Goal: Communication & Community: Ask a question

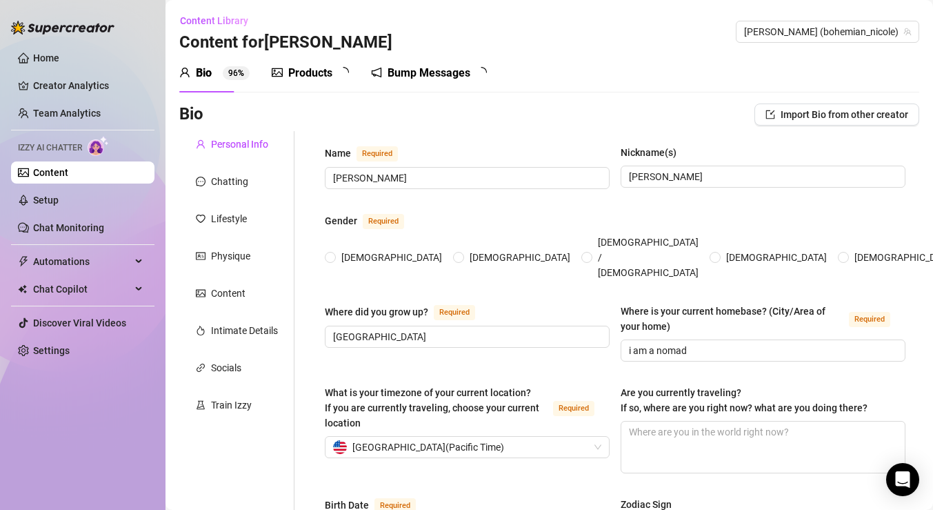
radio input "true"
type input "[DATE]"
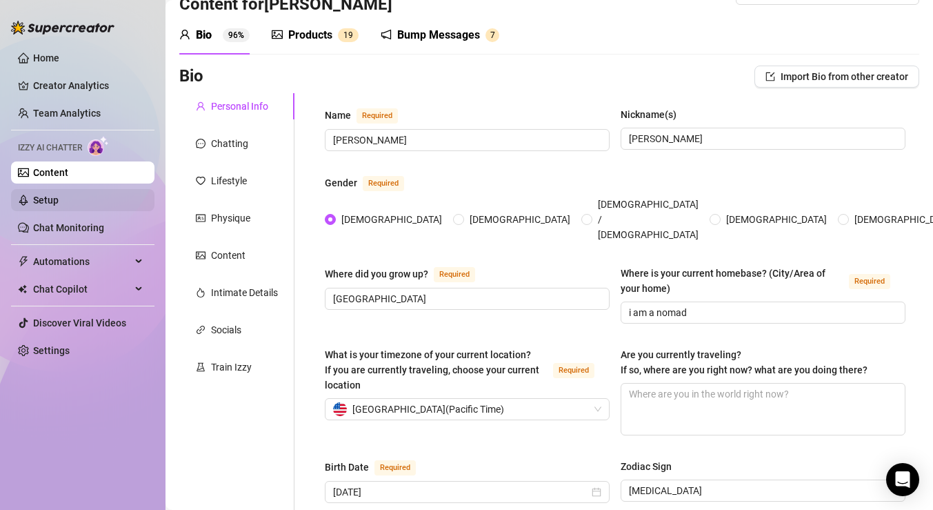
click at [59, 199] on link "Setup" at bounding box center [46, 199] width 26 height 11
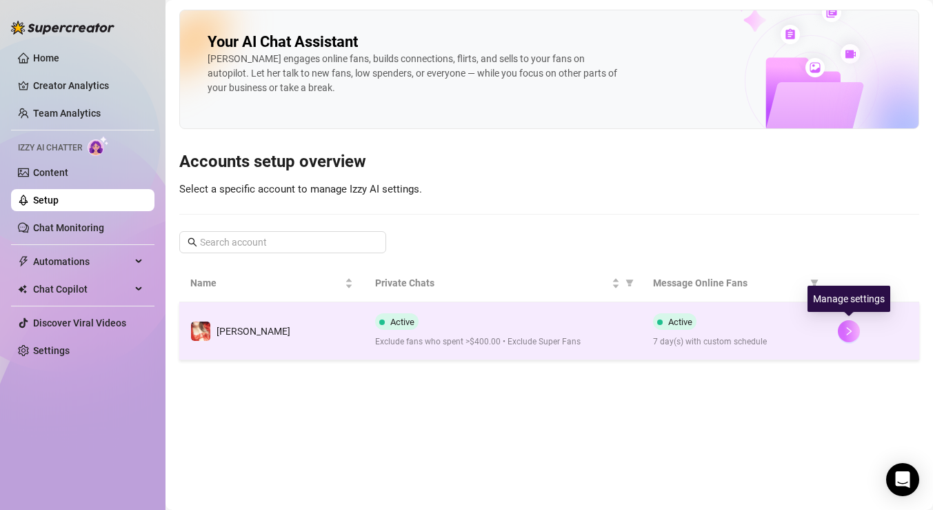
click at [855, 330] on button "button" at bounding box center [849, 331] width 22 height 22
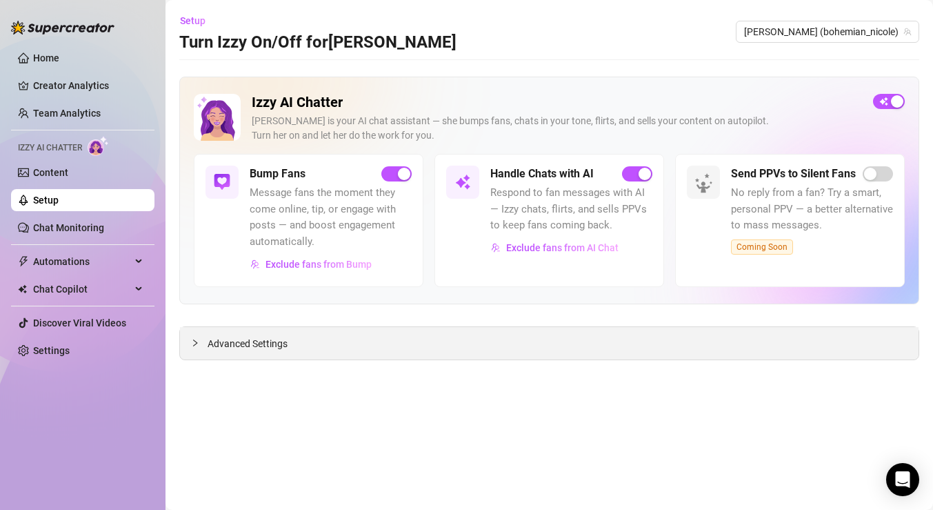
click at [204, 345] on div at bounding box center [199, 342] width 17 height 15
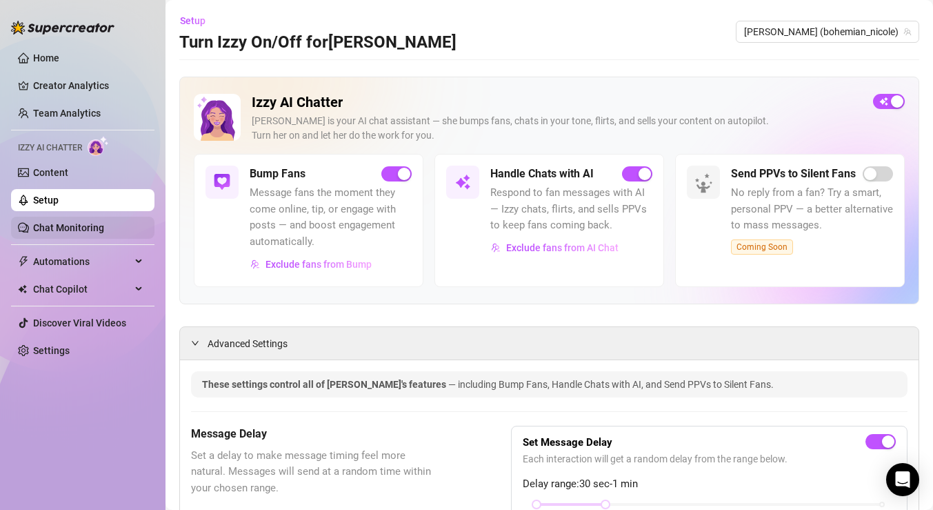
click at [99, 223] on link "Chat Monitoring" at bounding box center [68, 227] width 71 height 11
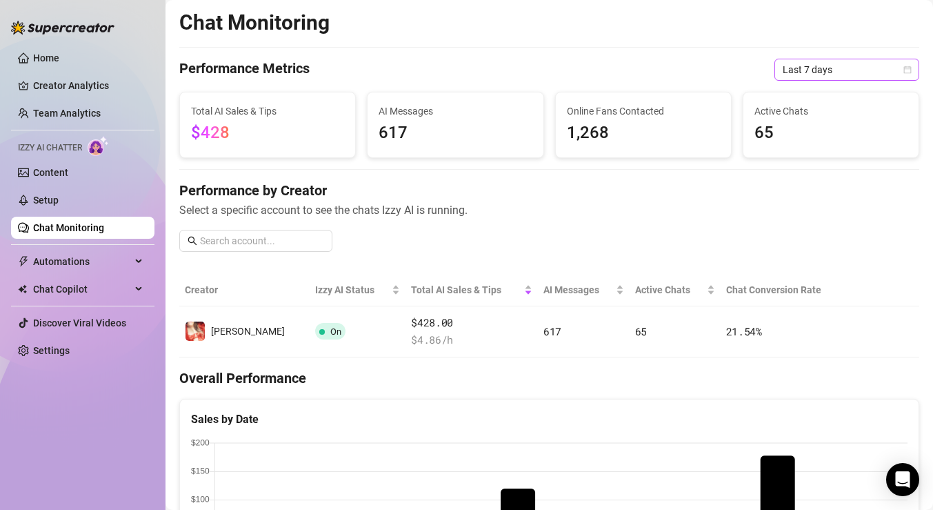
click at [879, 69] on span "Last 7 days" at bounding box center [847, 69] width 128 height 21
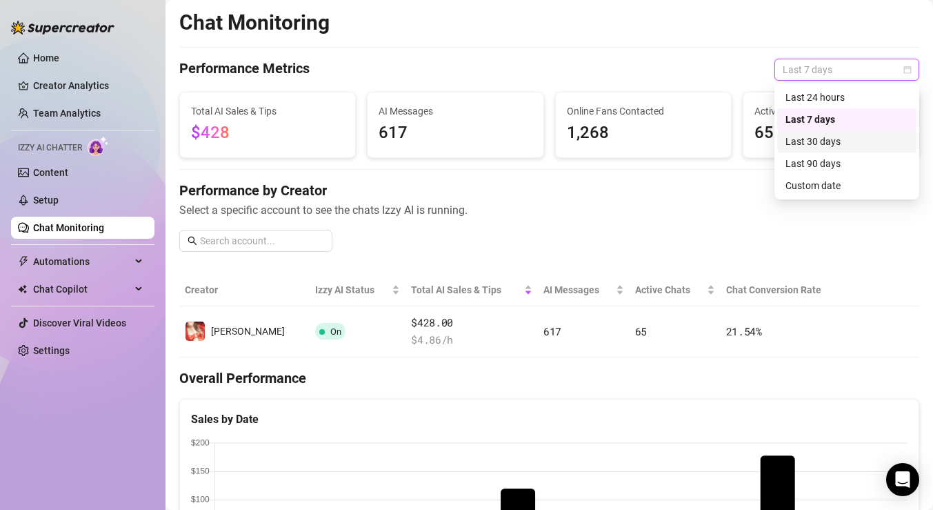
click at [841, 143] on div "Last 30 days" at bounding box center [846, 141] width 123 height 15
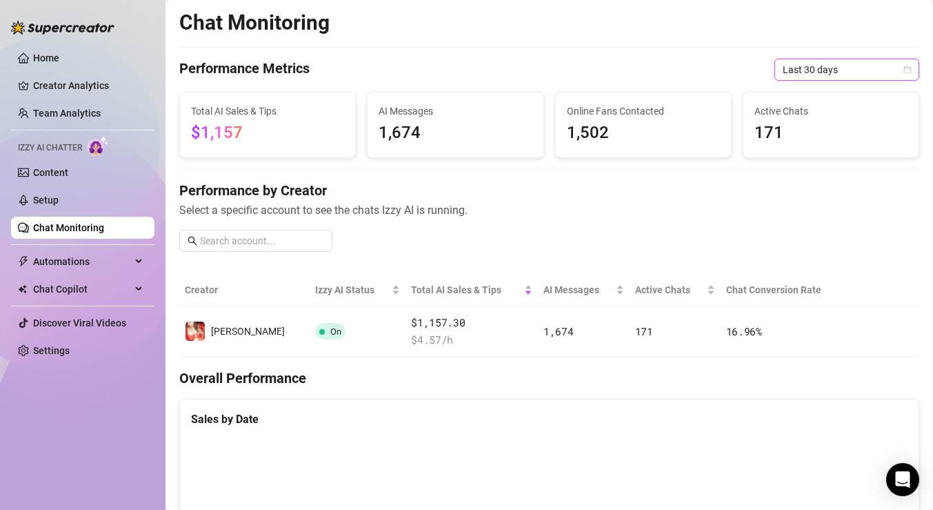
click at [870, 72] on span "Last 30 days" at bounding box center [847, 69] width 128 height 21
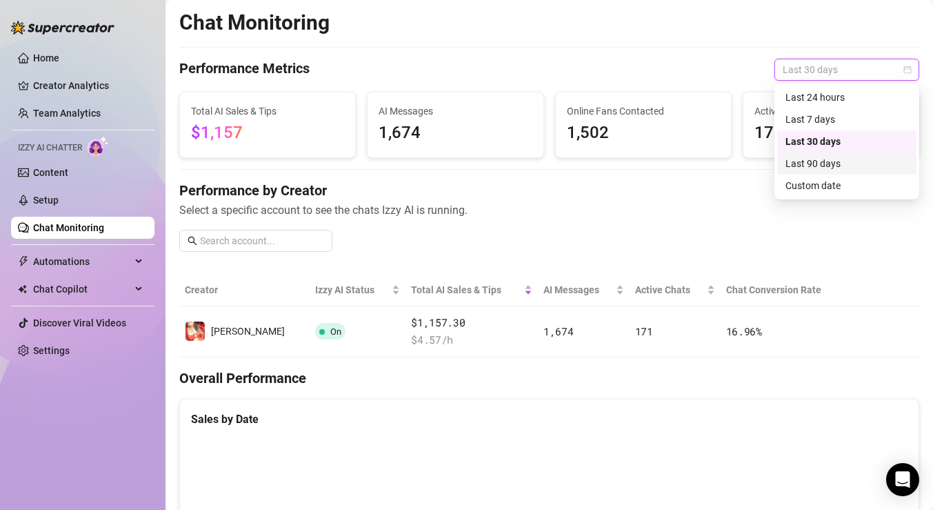
click at [847, 159] on div "Last 90 days" at bounding box center [846, 163] width 123 height 15
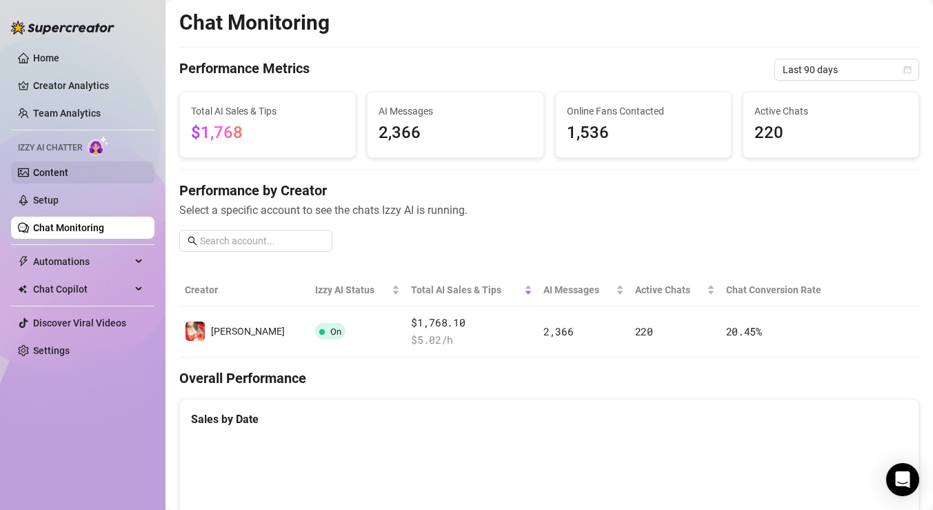
click at [57, 171] on link "Content" at bounding box center [50, 172] width 35 height 11
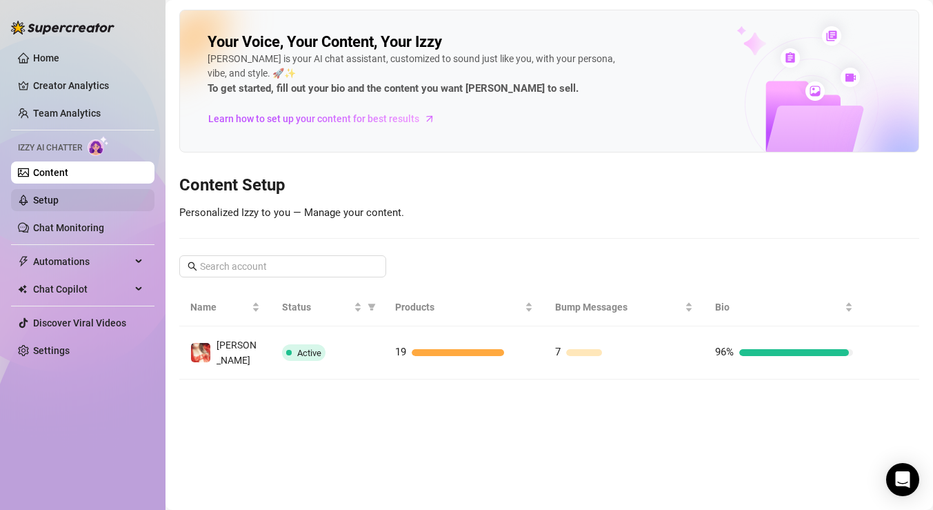
click at [59, 199] on link "Setup" at bounding box center [46, 199] width 26 height 11
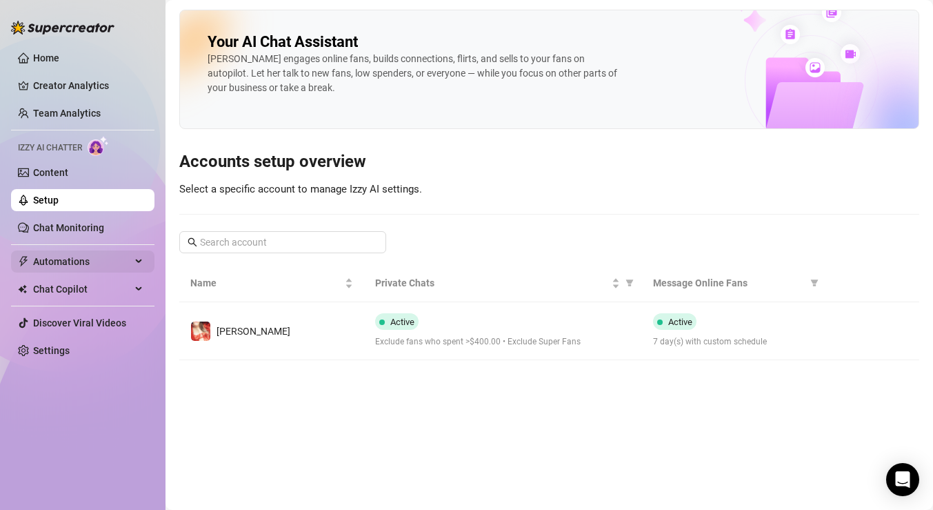
click at [88, 257] on span "Automations" at bounding box center [82, 261] width 98 height 22
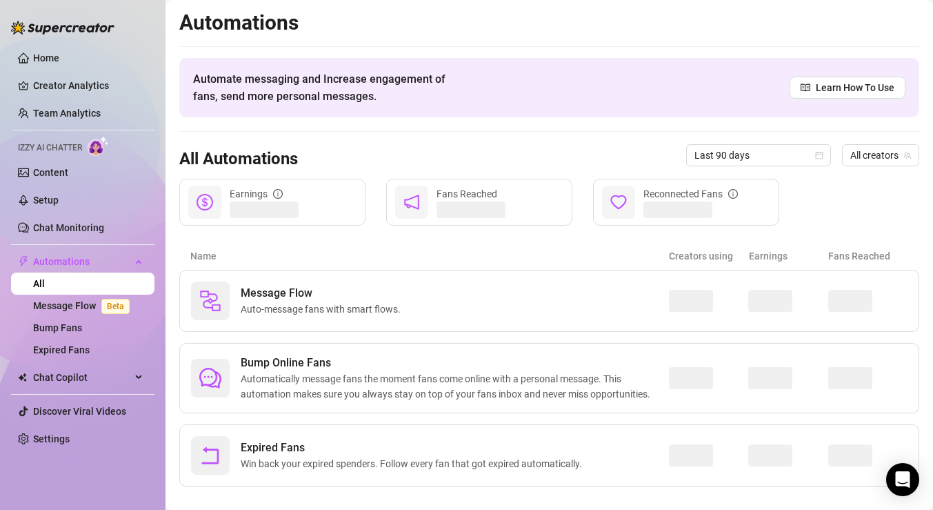
scroll to position [18, 0]
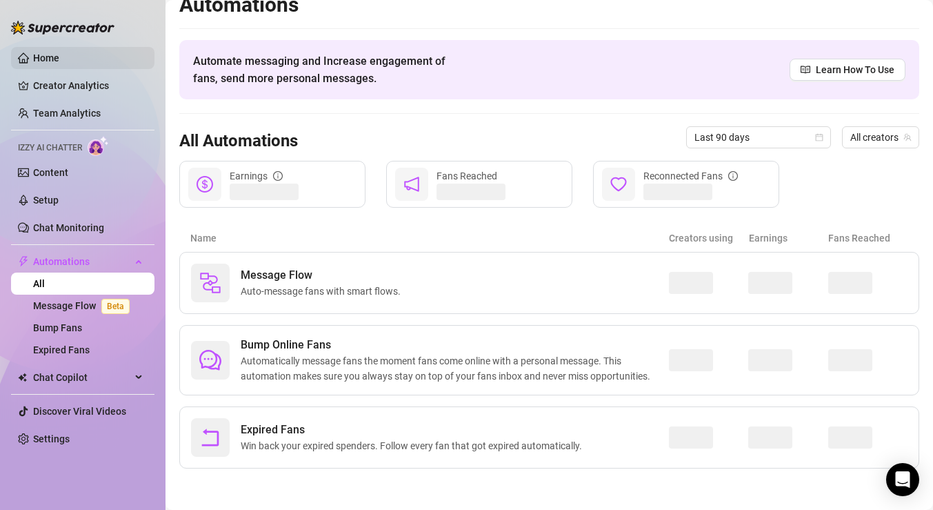
click at [46, 54] on link "Home" at bounding box center [46, 57] width 26 height 11
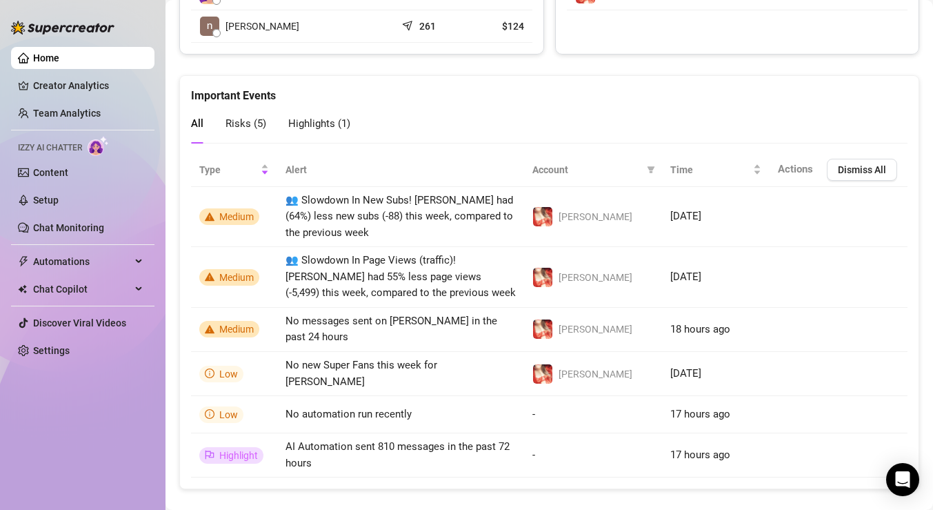
scroll to position [1081, 0]
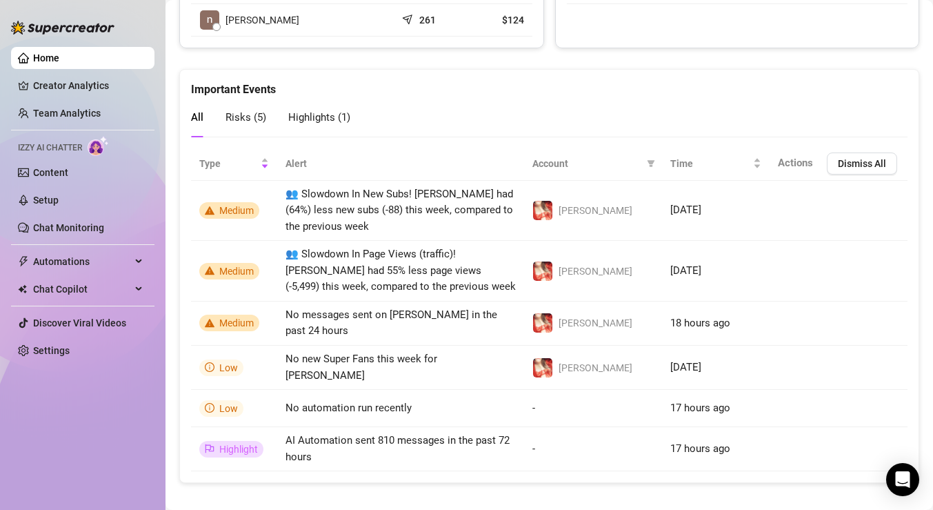
click at [315, 117] on span "Highlights ( 1 )" at bounding box center [319, 117] width 62 height 12
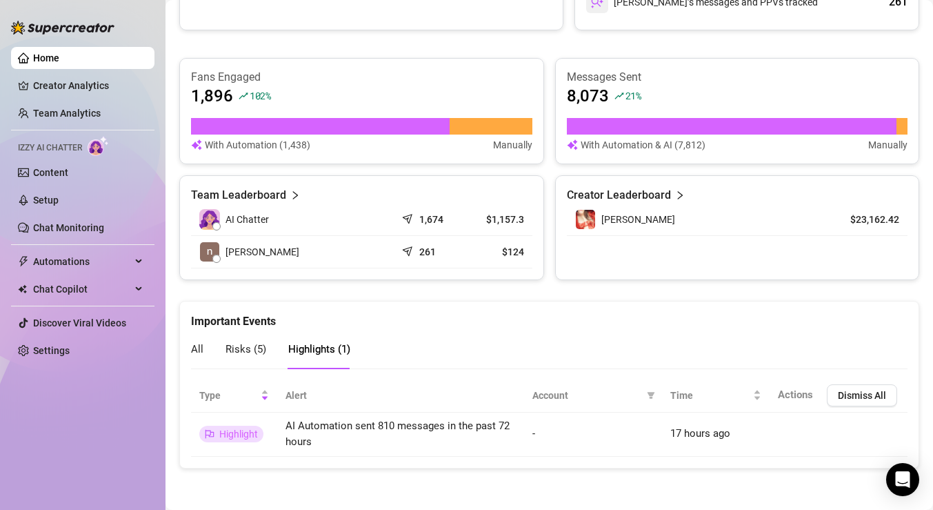
scroll to position [848, 0]
click at [243, 350] on span "Risks ( 5 )" at bounding box center [245, 349] width 41 height 12
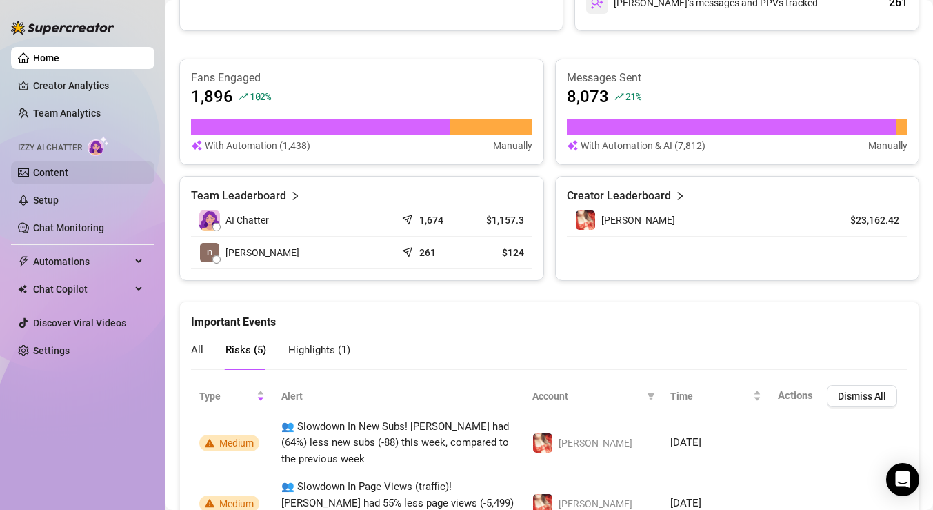
click at [55, 177] on link "Content" at bounding box center [50, 172] width 35 height 11
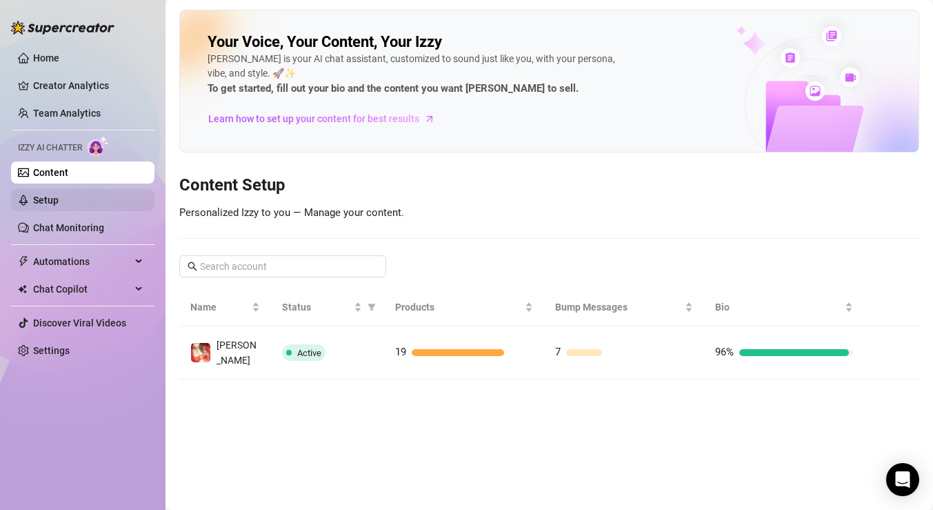
click at [57, 201] on link "Setup" at bounding box center [46, 199] width 26 height 11
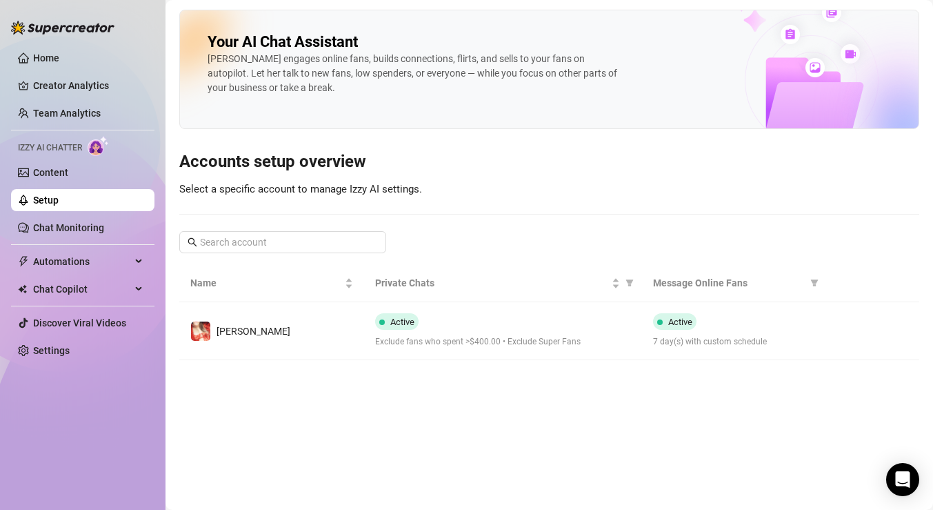
click at [867, 326] on div at bounding box center [873, 331] width 70 height 22
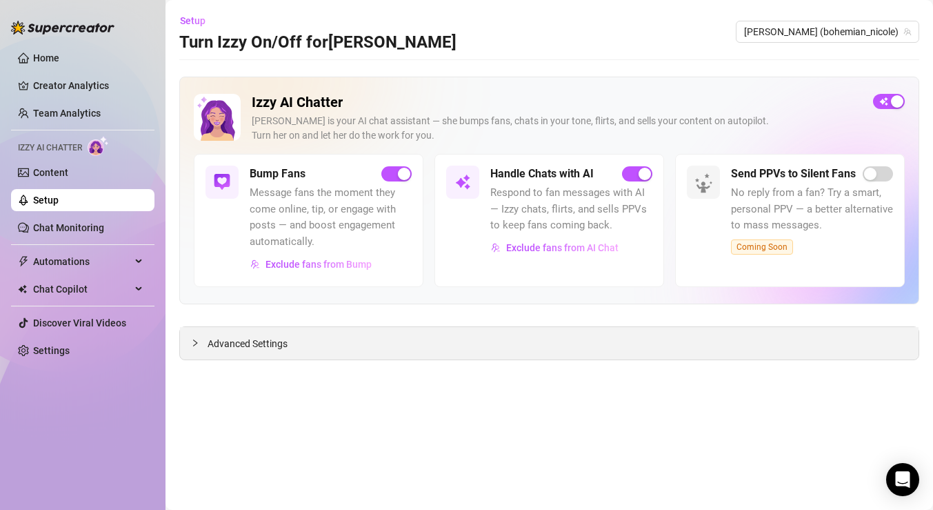
click at [197, 345] on icon "collapsed" at bounding box center [195, 343] width 8 height 8
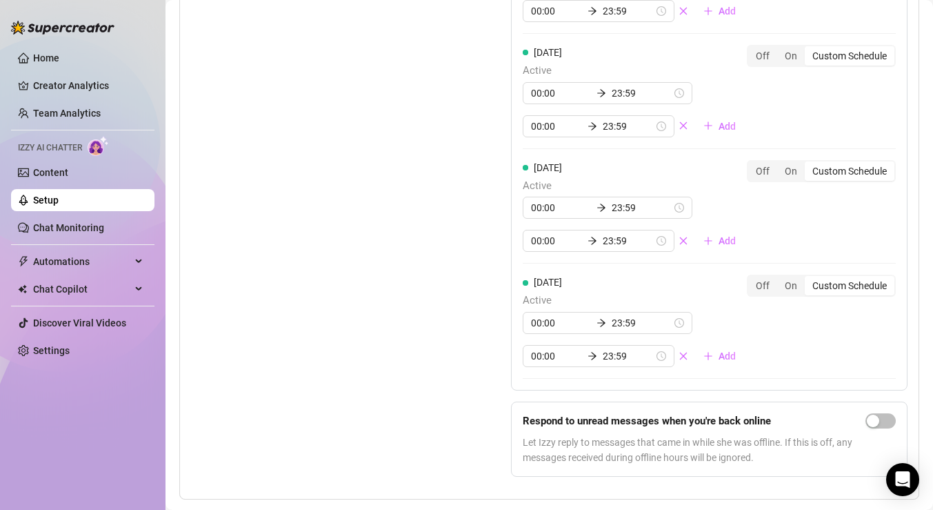
scroll to position [1485, 0]
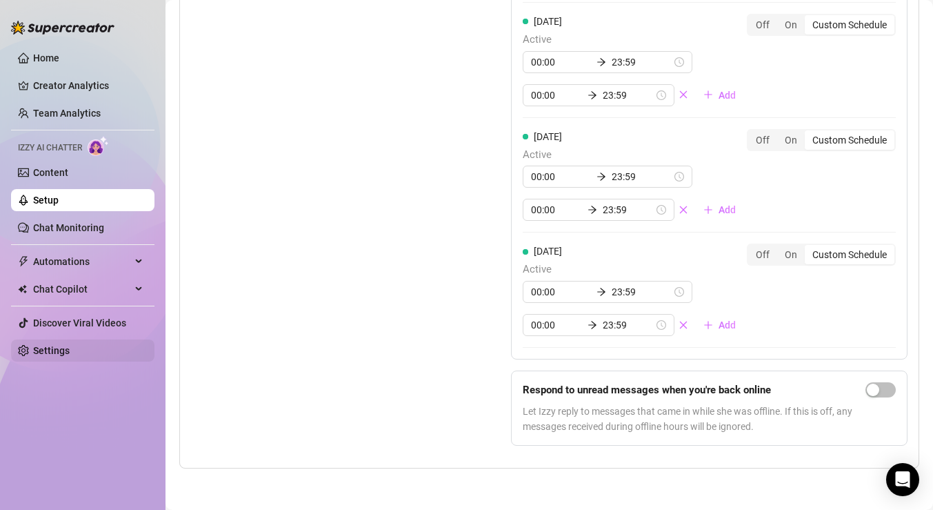
click at [54, 348] on link "Settings" at bounding box center [51, 350] width 37 height 11
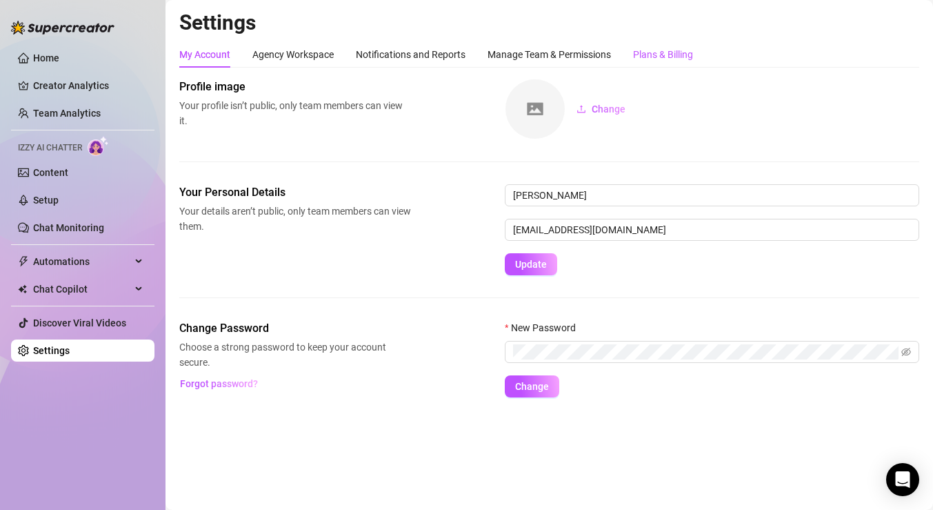
click at [691, 49] on div "Plans & Billing" at bounding box center [663, 54] width 60 height 15
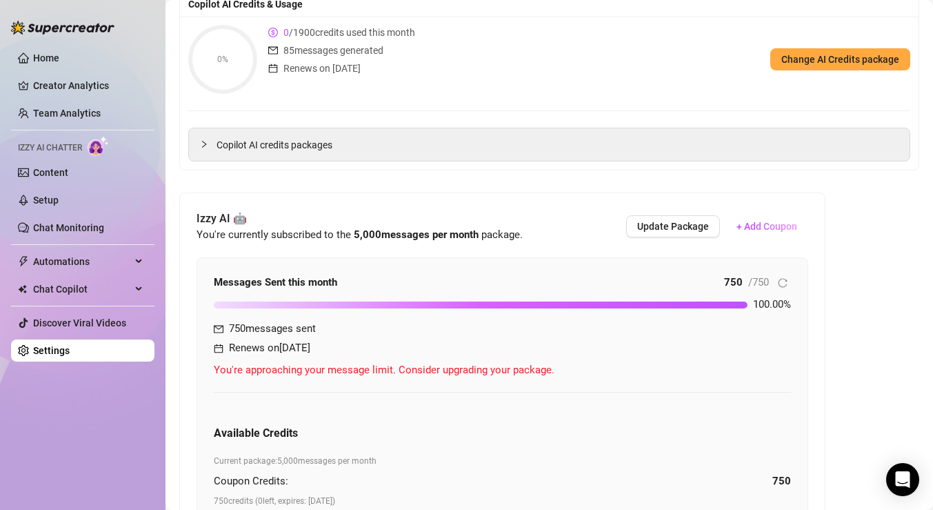
scroll to position [177, 0]
click at [639, 237] on button "Update Package" at bounding box center [673, 225] width 94 height 22
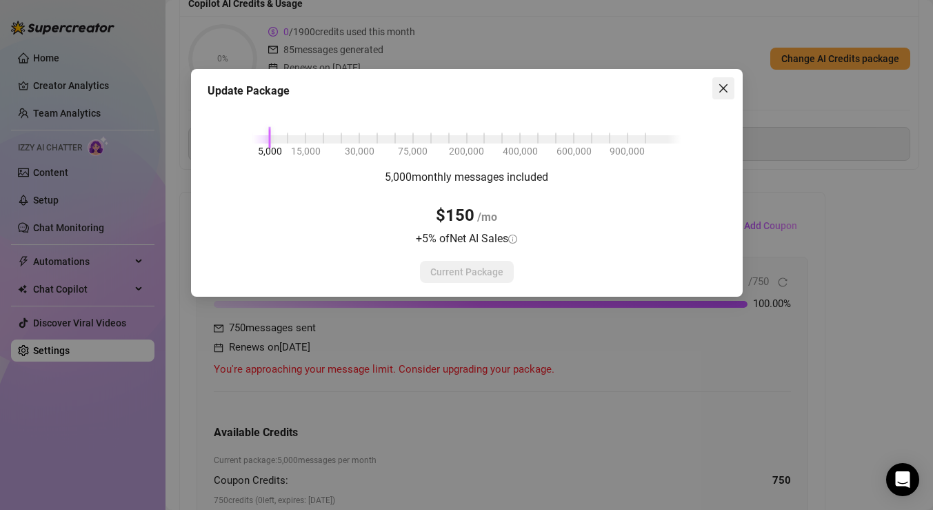
click at [726, 91] on icon "close" at bounding box center [723, 88] width 8 height 8
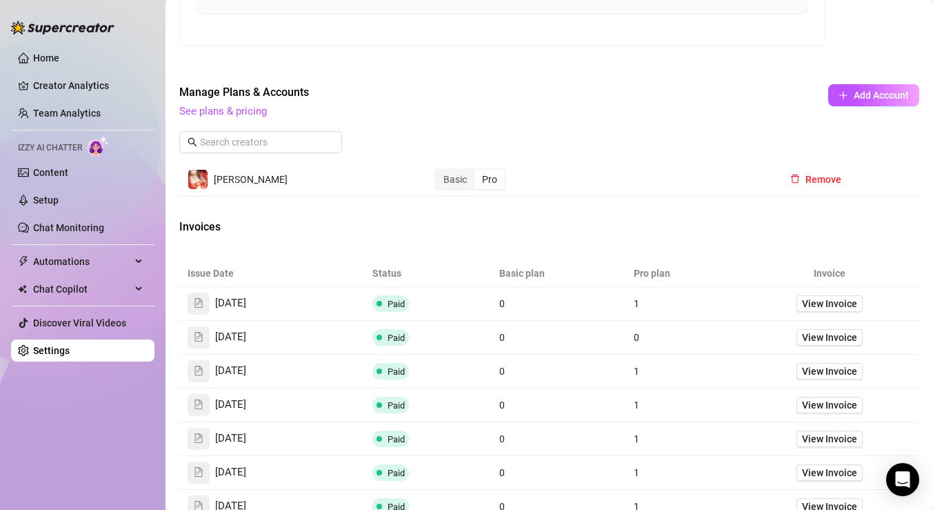
scroll to position [691, 0]
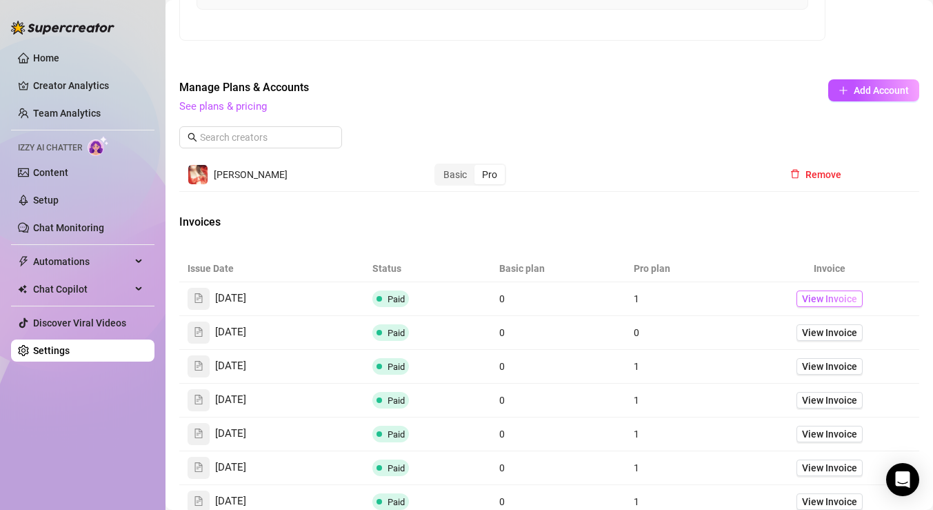
click at [819, 299] on span "View Invoice" at bounding box center [829, 298] width 55 height 15
click at [223, 110] on link "See plans & pricing" at bounding box center [223, 106] width 88 height 12
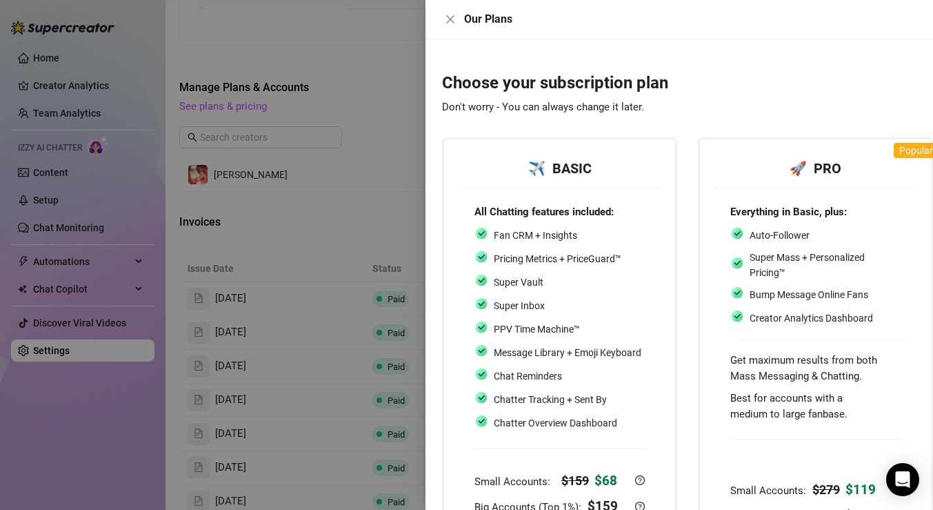
drag, startPoint x: 607, startPoint y: 3, endPoint x: 452, endPoint y: 5, distance: 155.8
click at [452, 5] on div "Our Plans" at bounding box center [679, 19] width 508 height 39
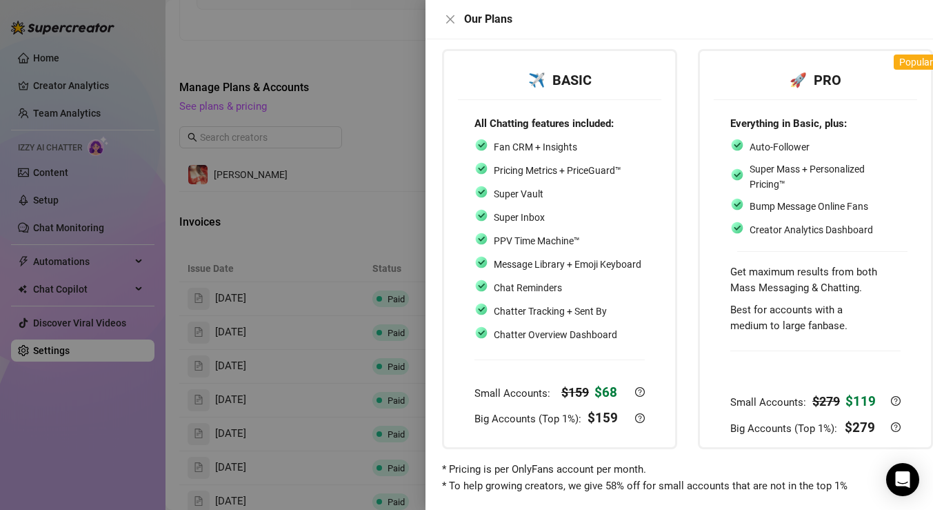
scroll to position [89, 0]
click at [454, 15] on icon "close" at bounding box center [450, 19] width 8 height 8
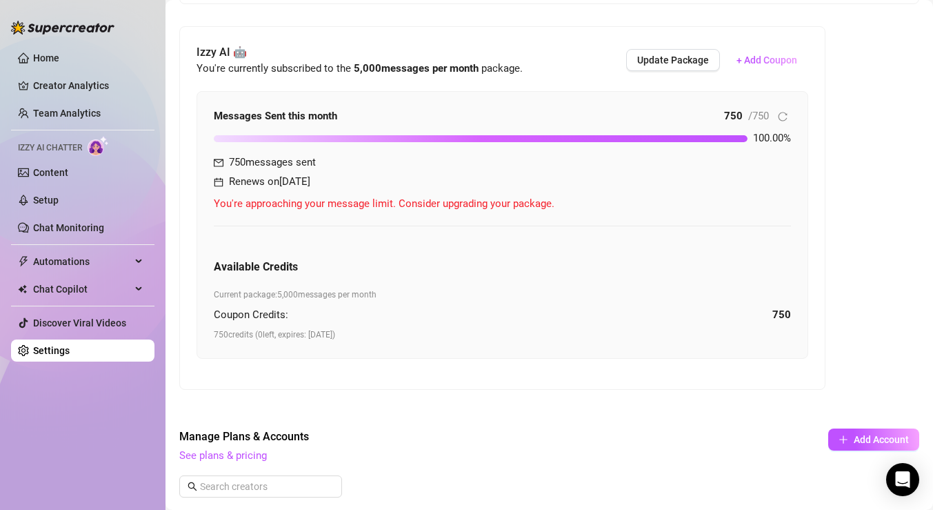
scroll to position [317, 0]
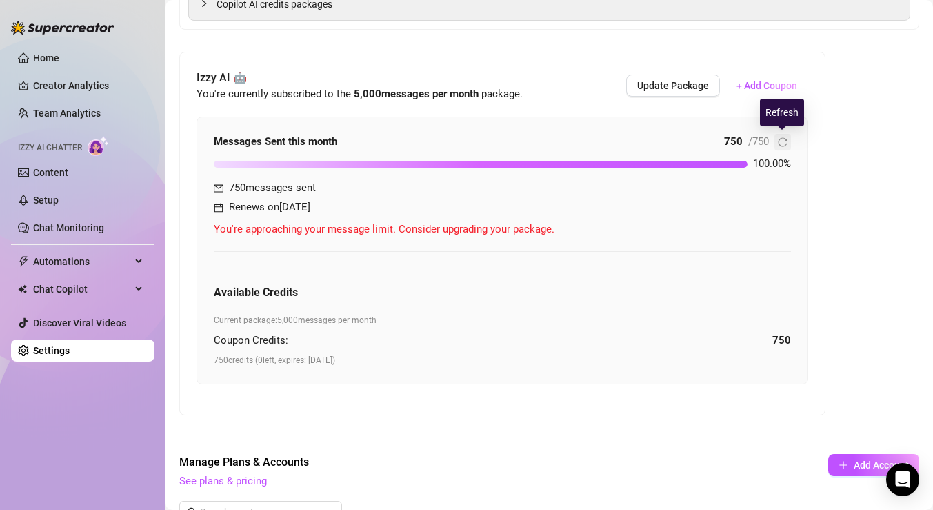
click at [784, 143] on icon "reload" at bounding box center [783, 142] width 10 height 10
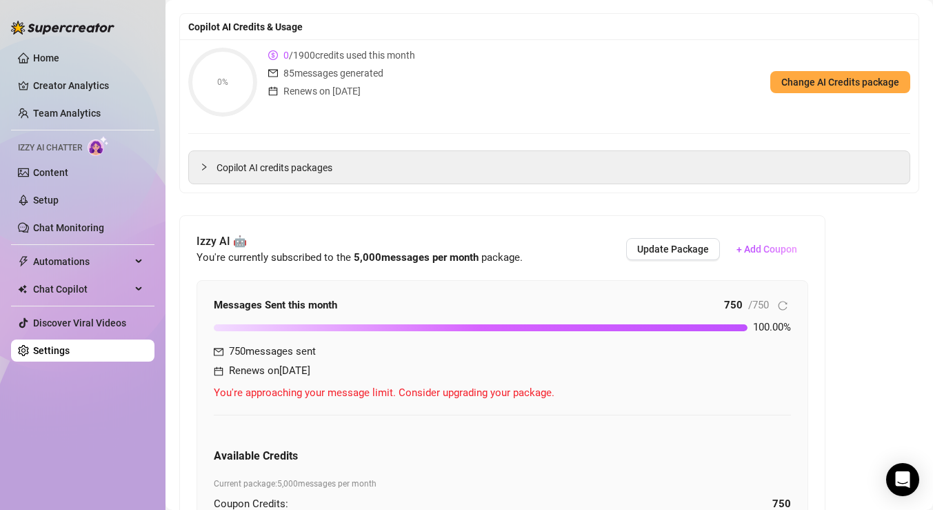
scroll to position [147, 0]
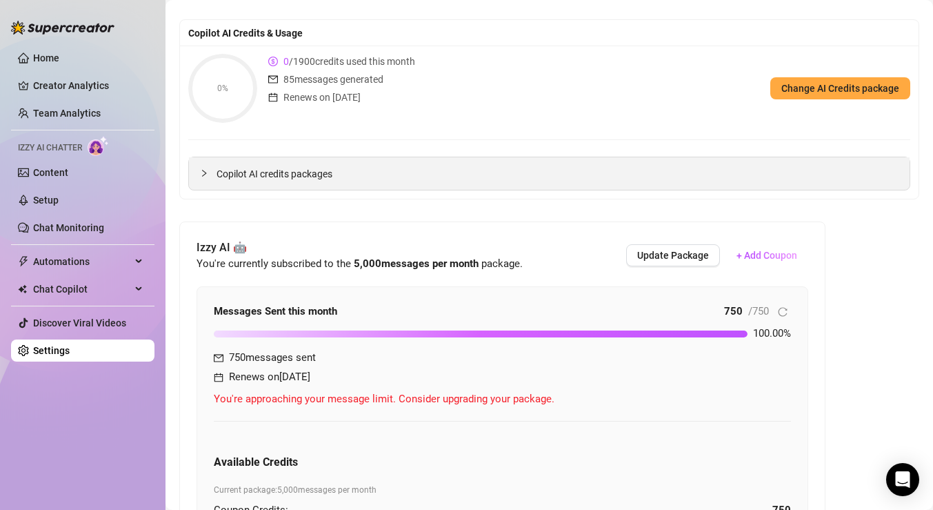
click at [204, 168] on div at bounding box center [208, 172] width 17 height 15
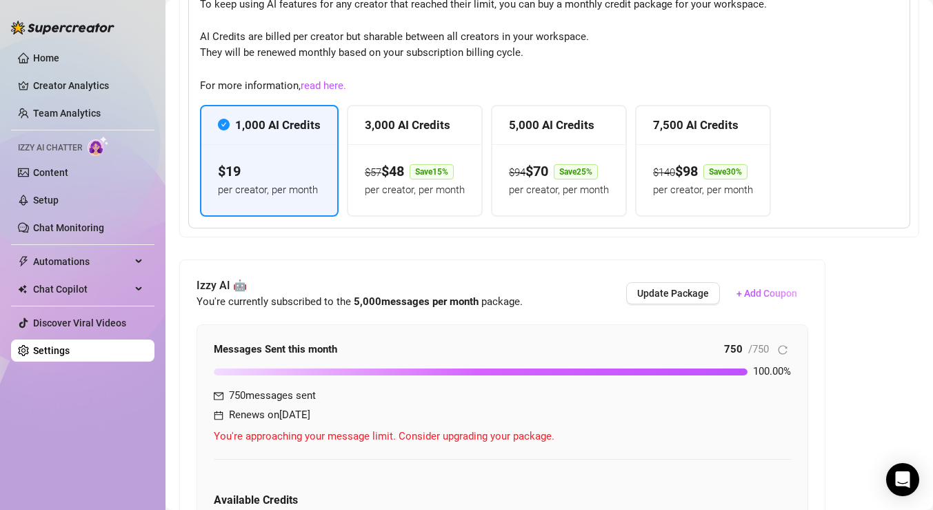
scroll to position [403, 0]
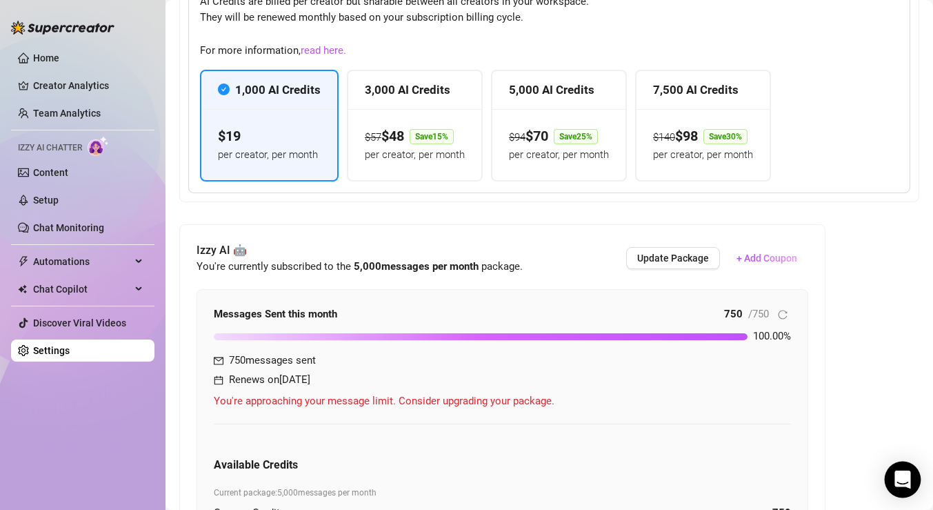
click at [901, 484] on icon "Open Intercom Messenger" at bounding box center [902, 479] width 16 height 18
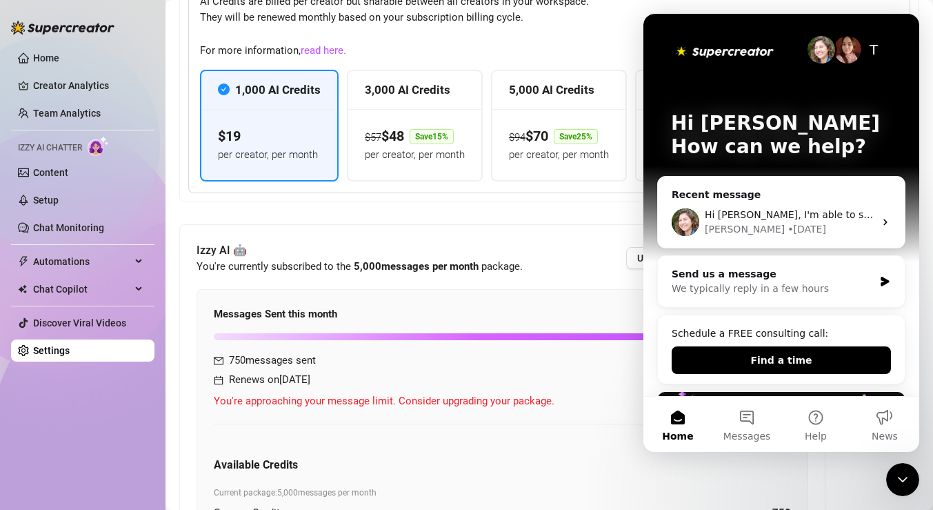
scroll to position [0, 0]
click at [878, 222] on div "Hi [PERSON_NAME], I'm able to see the credits applied, are you still having thi…" at bounding box center [781, 222] width 247 height 51
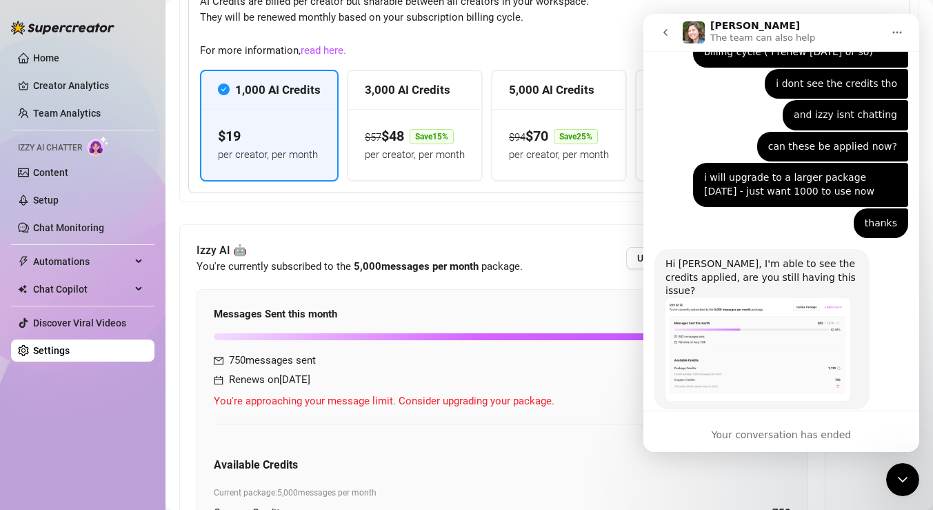
scroll to position [601, 0]
click at [670, 28] on icon "go back" at bounding box center [665, 32] width 11 height 11
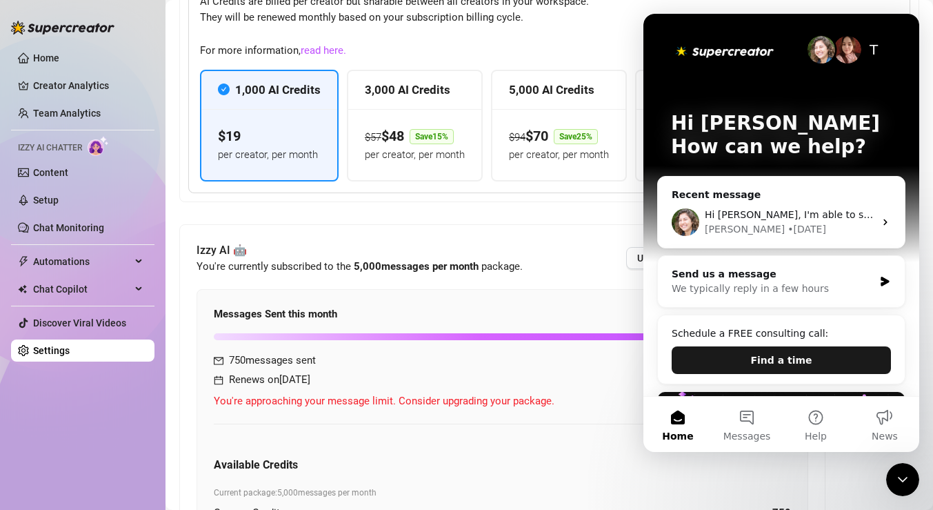
scroll to position [0, 0]
click at [887, 277] on icon "Intercom messenger" at bounding box center [885, 281] width 12 height 11
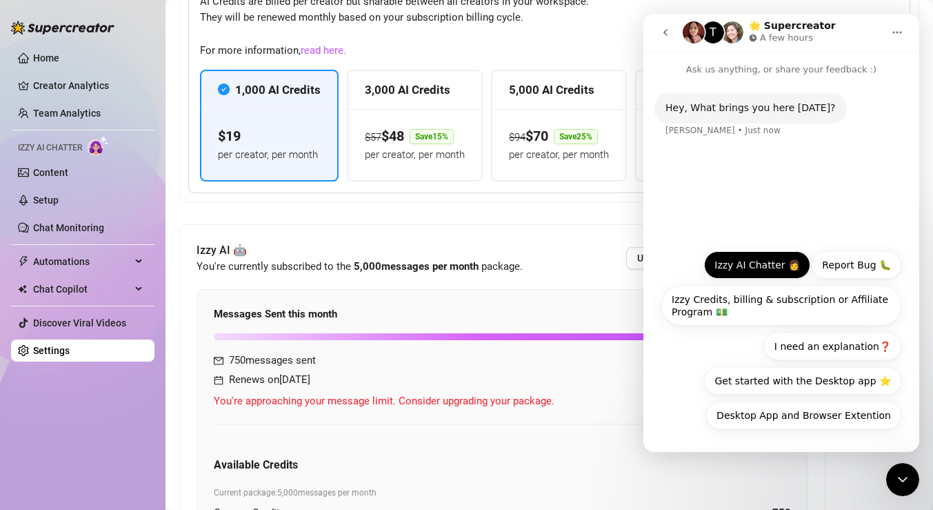
click at [773, 275] on button "Izzy AI Chatter 👩" at bounding box center [757, 265] width 106 height 28
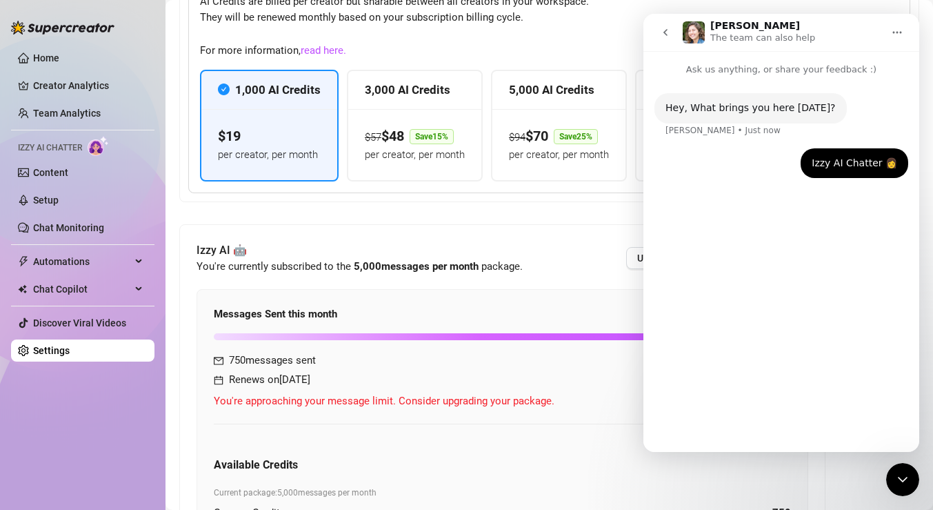
click at [667, 35] on icon "go back" at bounding box center [665, 32] width 11 height 11
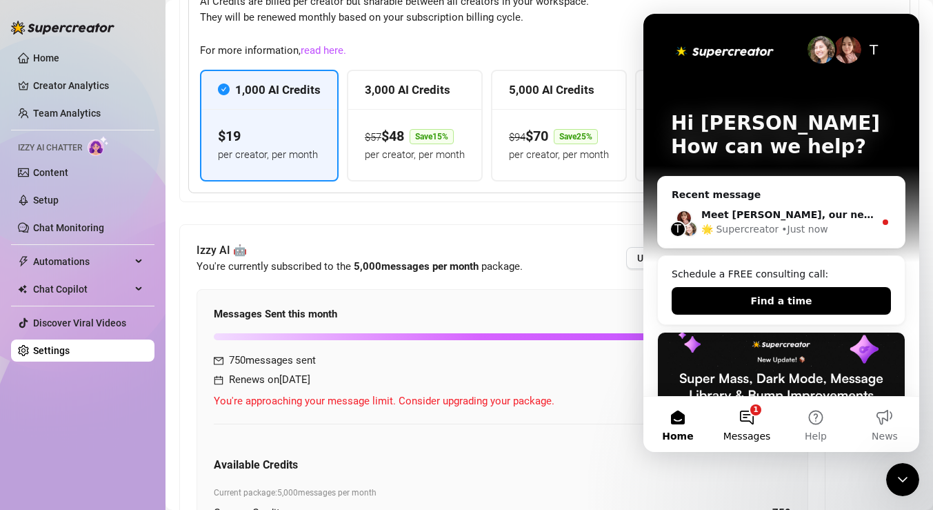
click at [745, 414] on button "1 Messages" at bounding box center [746, 423] width 69 height 55
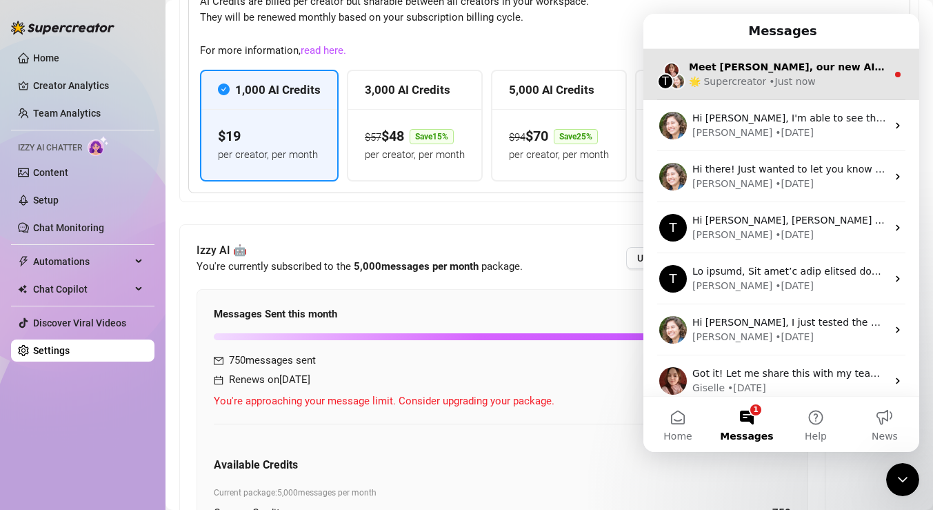
click at [881, 77] on div "🌟 Supercreator • Just now" at bounding box center [788, 81] width 198 height 14
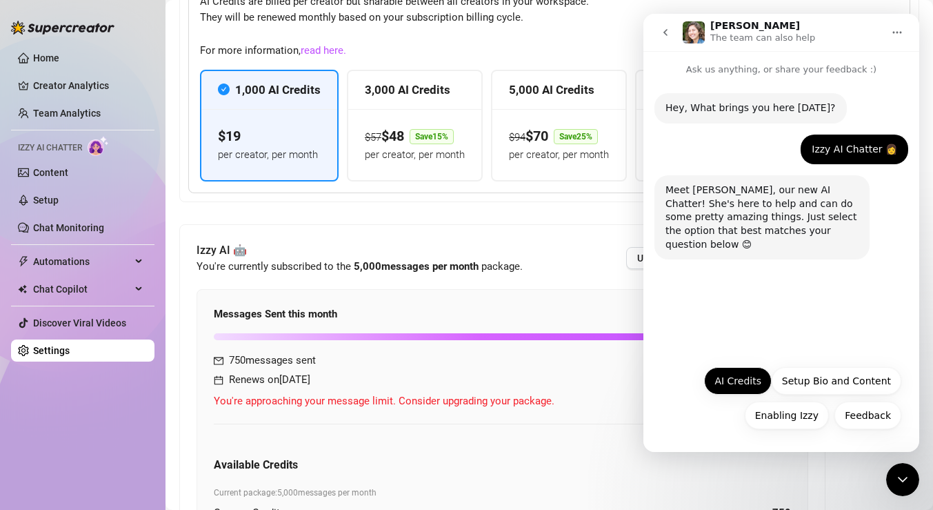
click at [744, 379] on button "AI Credits" at bounding box center [738, 381] width 68 height 28
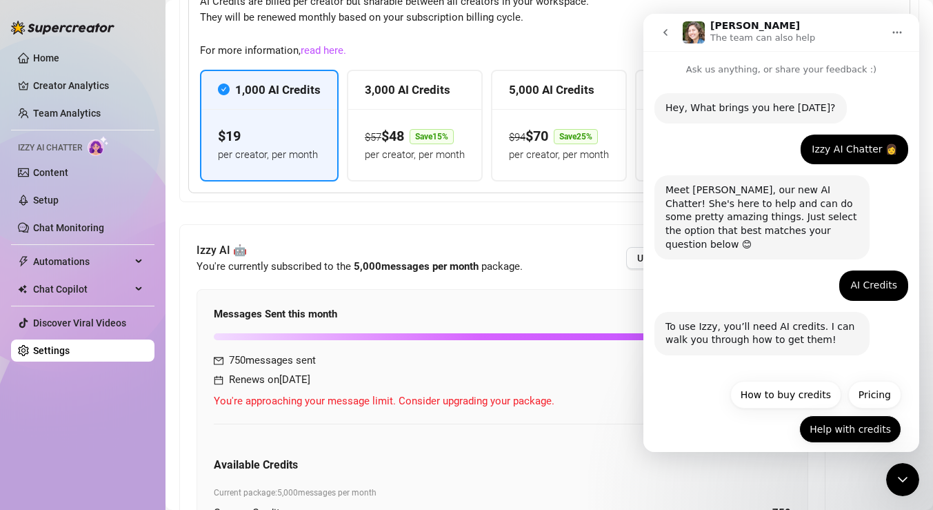
click at [865, 415] on button "Help with credits" at bounding box center [850, 429] width 102 height 28
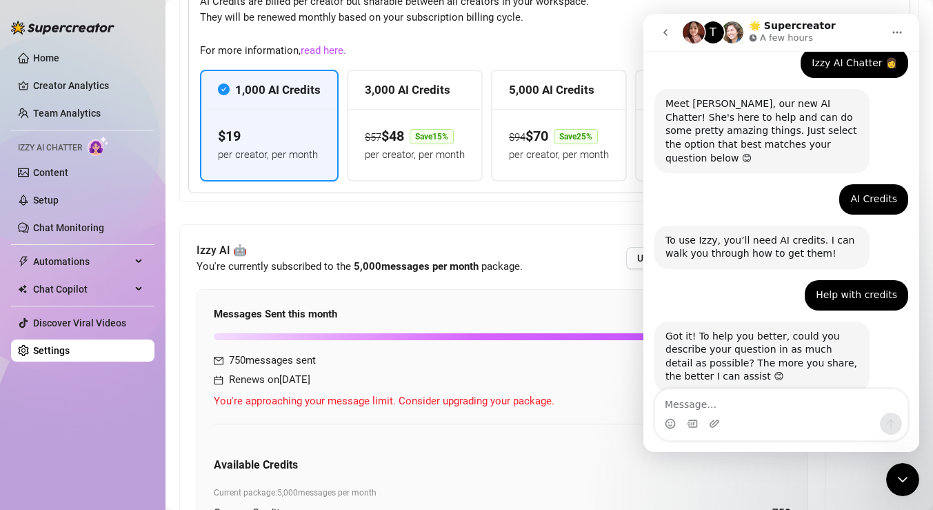
scroll to position [104, 0]
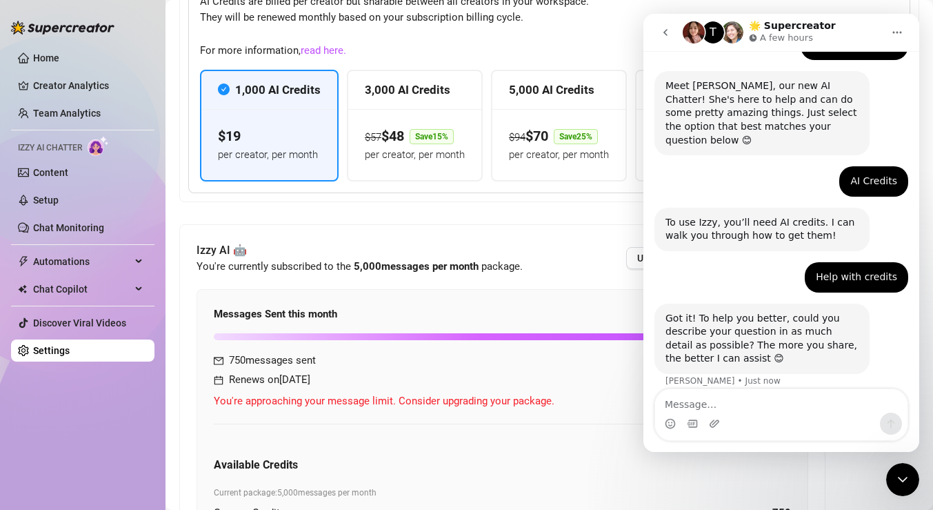
click at [753, 398] on textarea "Message…" at bounding box center [781, 400] width 252 height 23
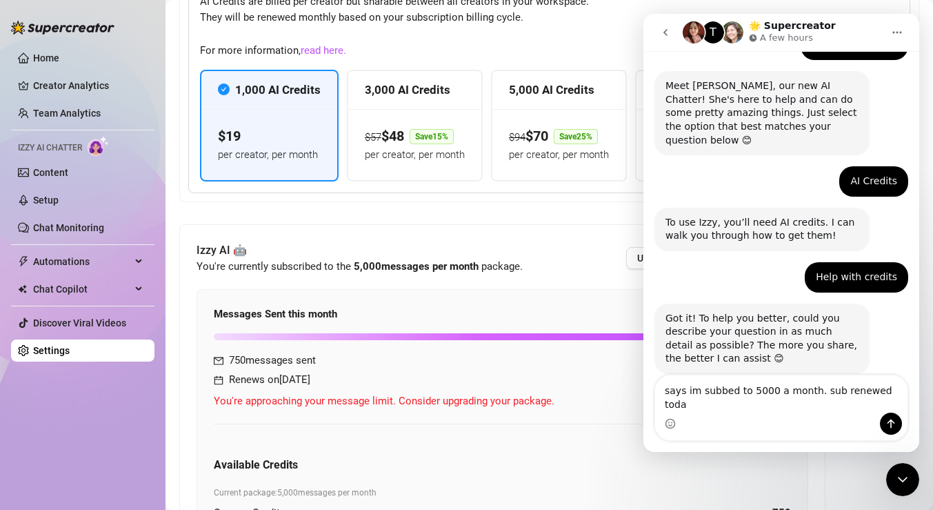
type textarea "says im subbed to 5000 a month. sub renewed [DATE]"
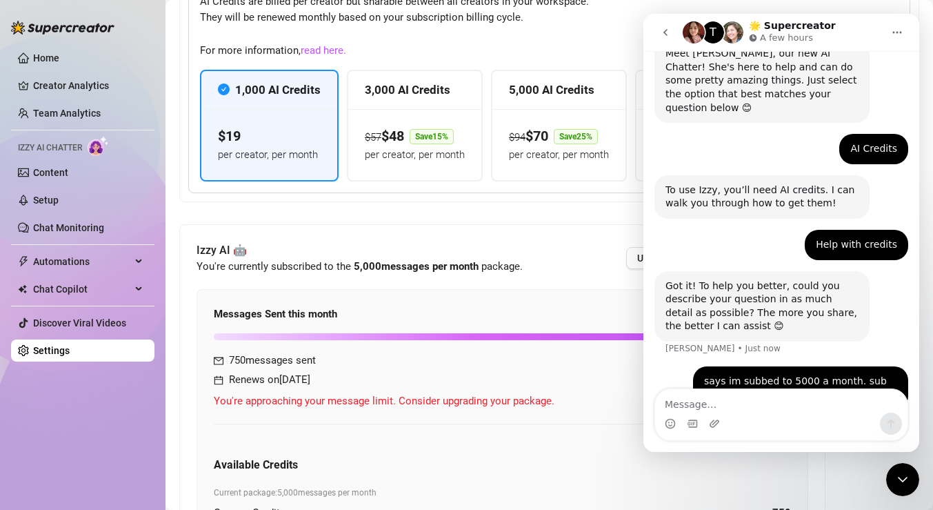
scroll to position [159, 0]
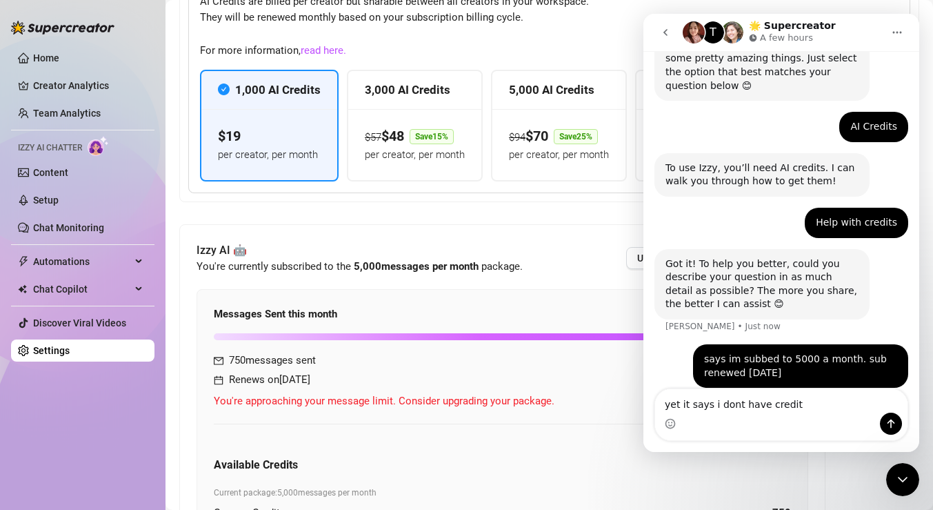
type textarea "yet it says i dont have credits"
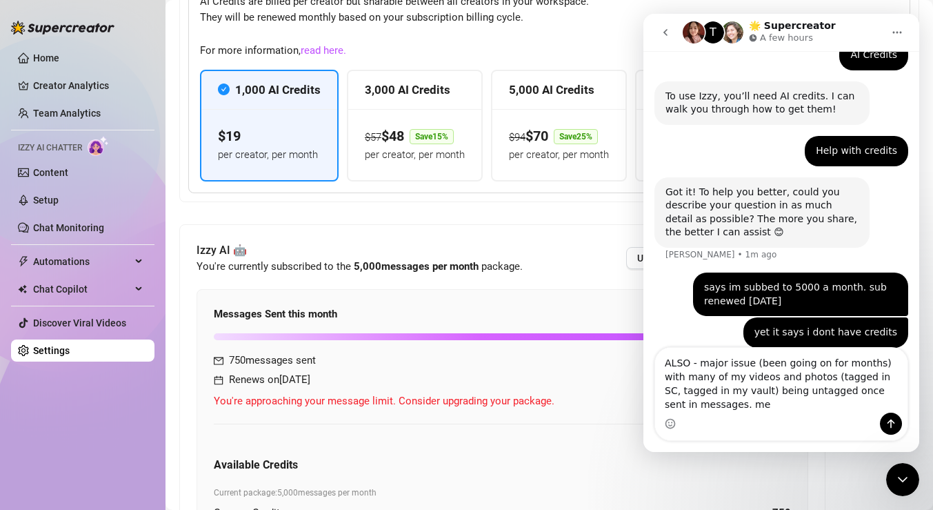
scroll to position [232, 0]
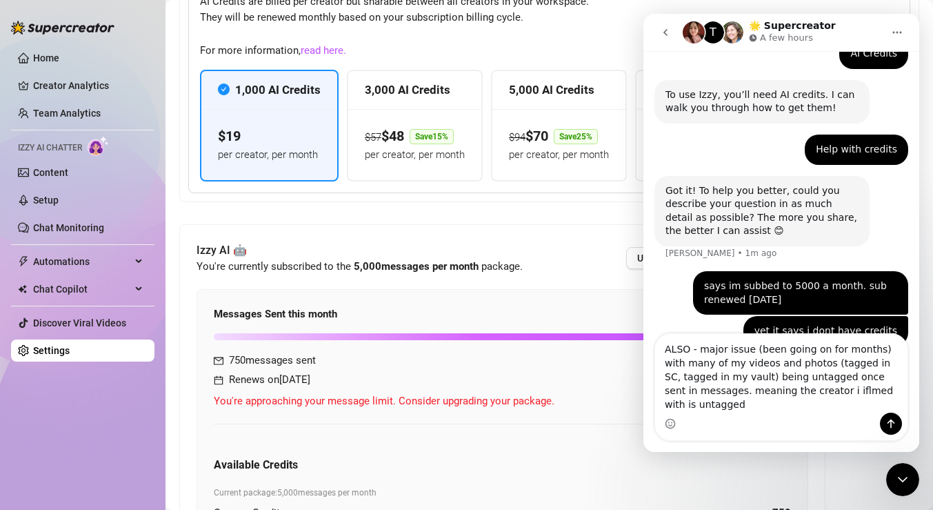
click at [770, 408] on textarea "ALSO - major issue (been going on for months) with many of my videos and photos…" at bounding box center [781, 373] width 252 height 79
click at [870, 403] on textarea "ALSO - major issue (been going on for months) with many of my videos and photos…" at bounding box center [781, 373] width 252 height 79
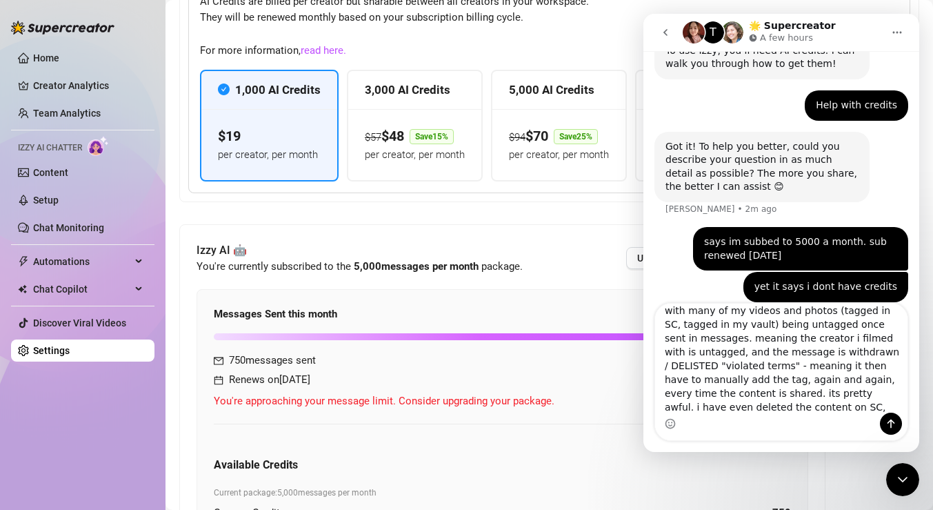
scroll to position [36, 0]
type textarea "ALSO - major issue (been going on for months) with many of my videos and photos…"
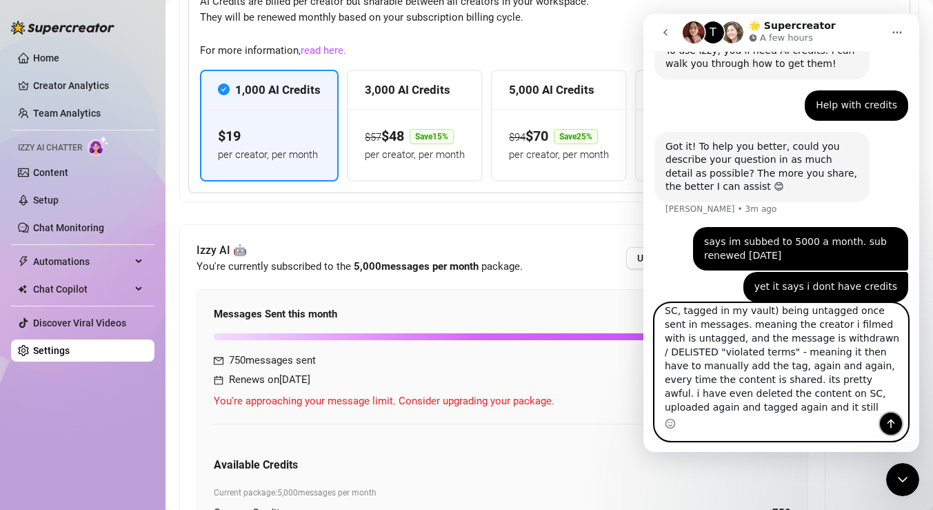
click at [896, 420] on button "Send a message…" at bounding box center [891, 423] width 22 height 22
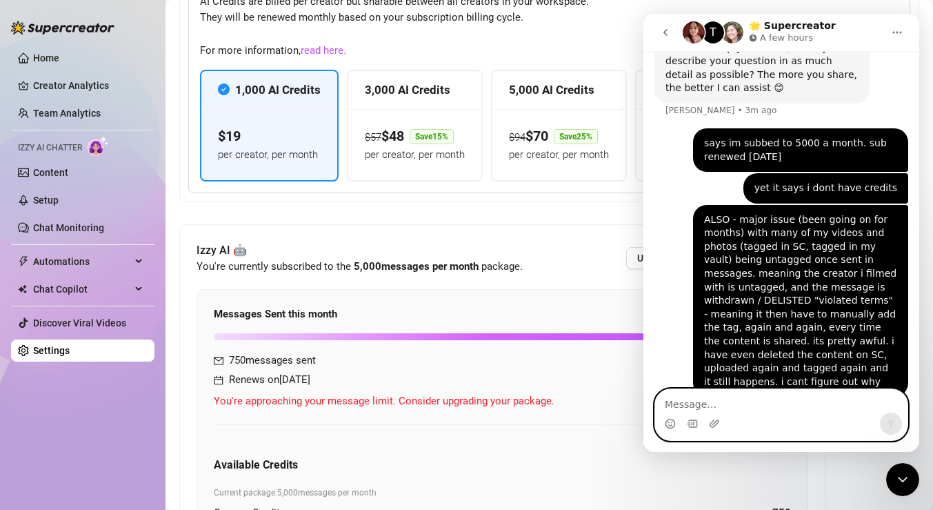
scroll to position [384, 0]
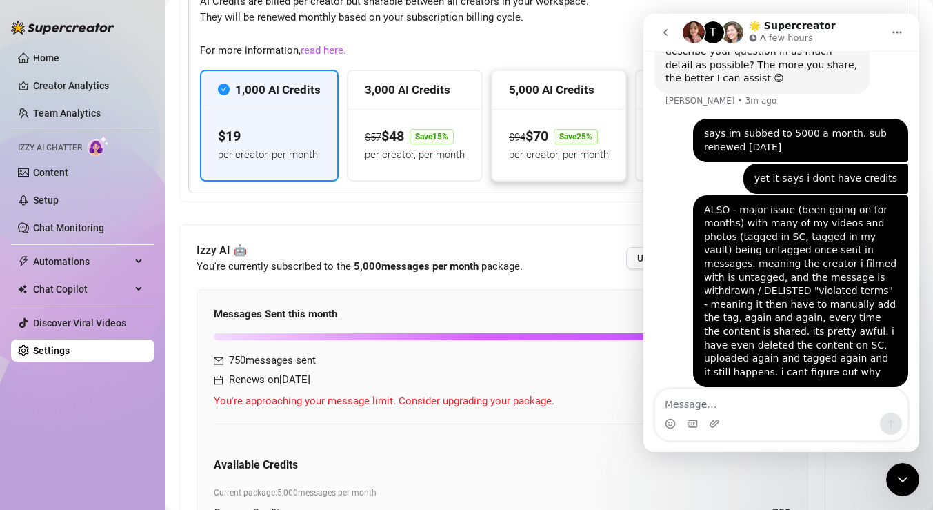
click at [541, 168] on div "$ 94 $ 70 Save 25 % per creator, per month" at bounding box center [558, 144] width 133 height 71
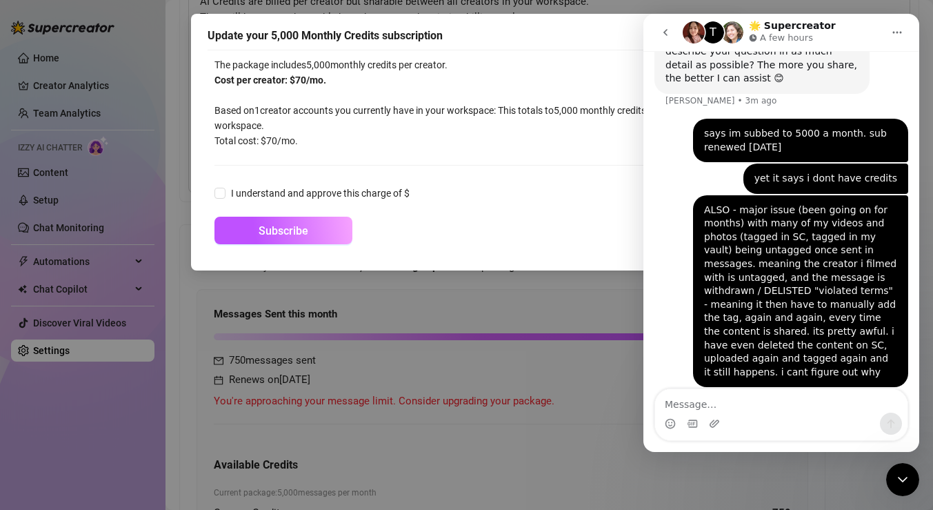
click at [530, 324] on div "Update your 5,000 Monthly Credits subscription The package includes 5,000 month…" at bounding box center [466, 255] width 933 height 510
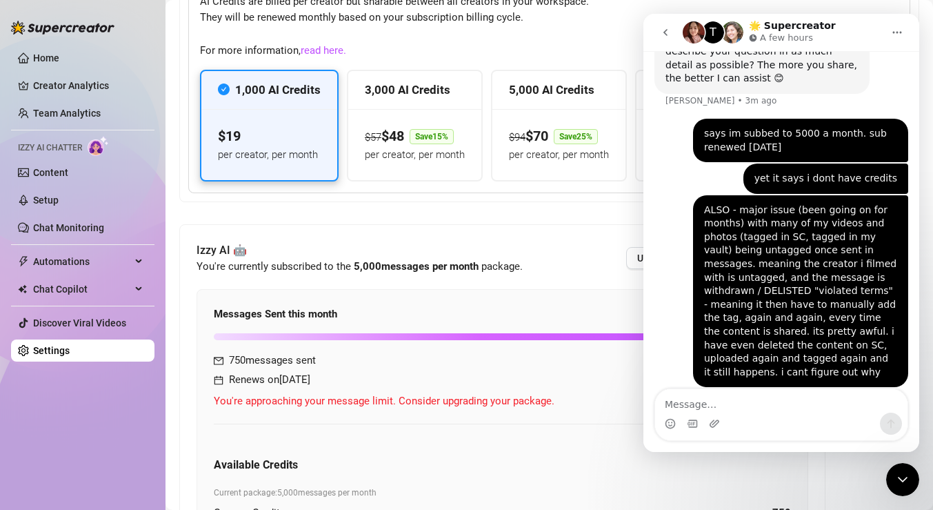
click at [318, 142] on div "$ 19 per creator, per month" at bounding box center [269, 144] width 103 height 38
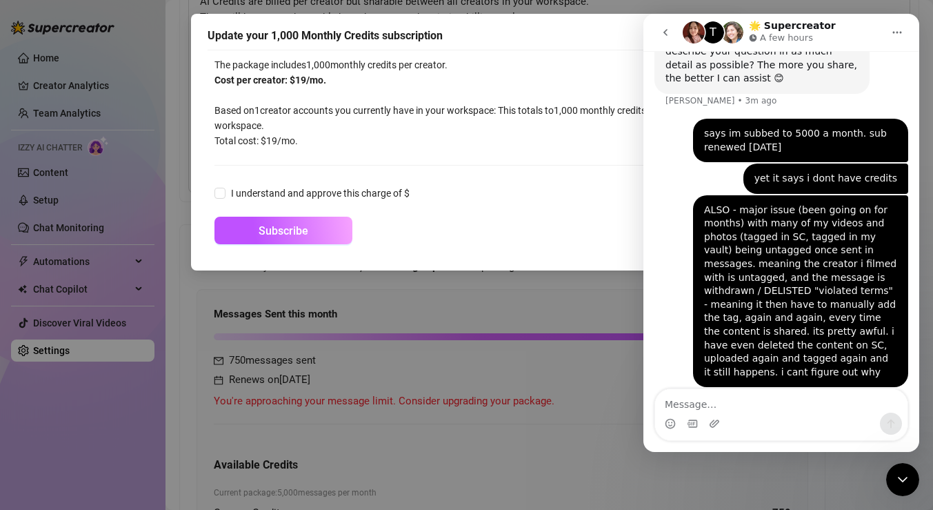
click at [427, 301] on div "Update your 1,000 Monthly Credits subscription The package includes 1,000 month…" at bounding box center [466, 255] width 933 height 510
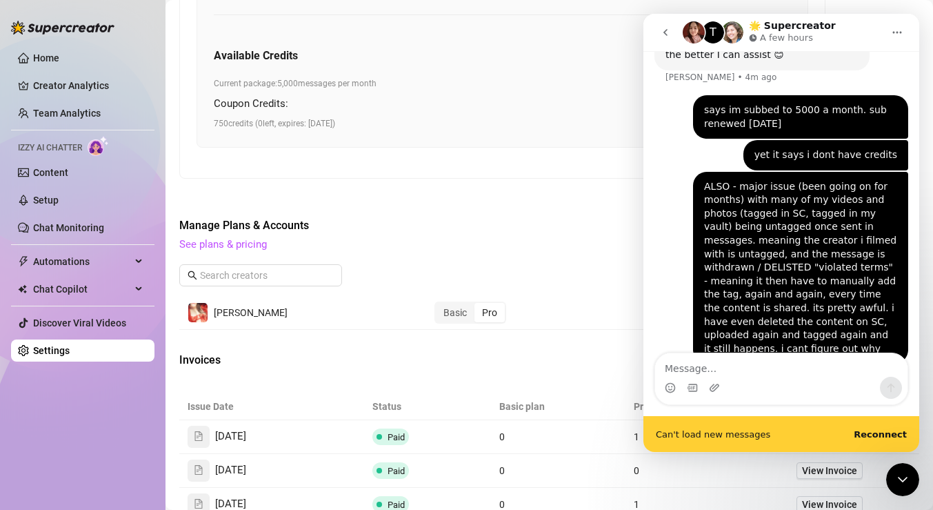
scroll to position [420, 0]
